Goal: Transaction & Acquisition: Subscribe to service/newsletter

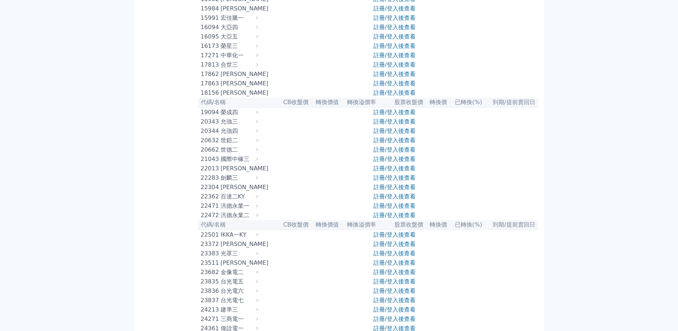
scroll to position [324, 0]
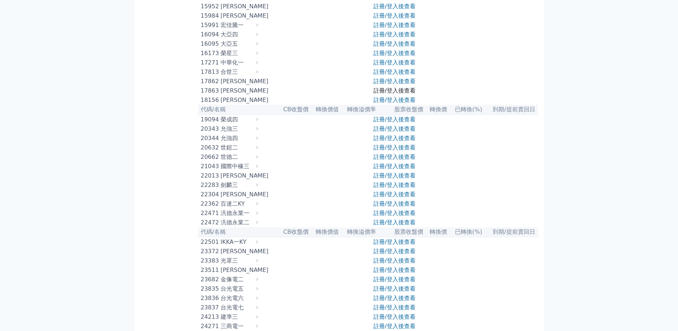
click at [409, 94] on link "註冊/登入後查看" at bounding box center [394, 90] width 42 height 7
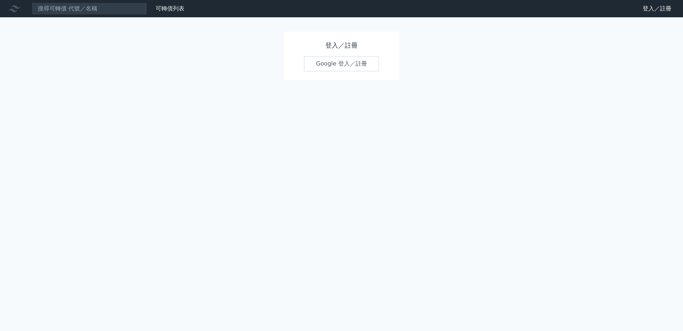
click at [355, 62] on link "Google 登入／註冊" at bounding box center [341, 63] width 75 height 15
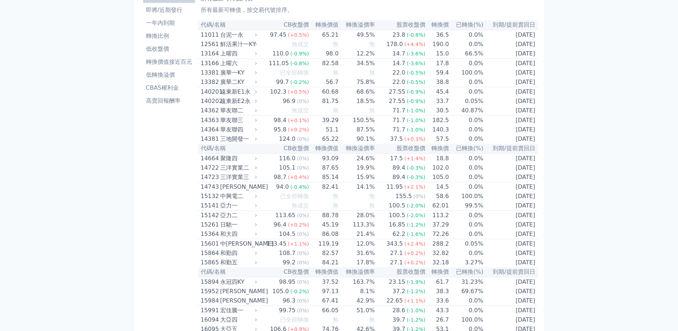
scroll to position [108, 0]
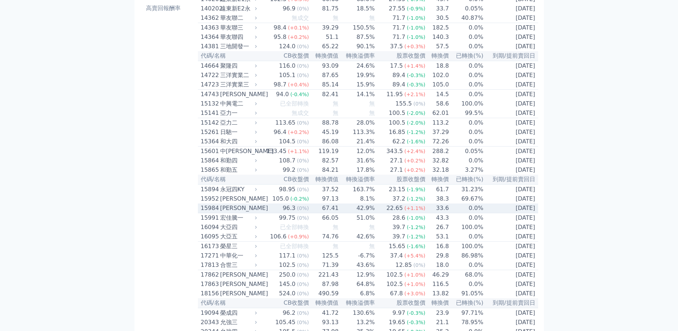
scroll to position [144, 0]
